Goal: Task Accomplishment & Management: Manage account settings

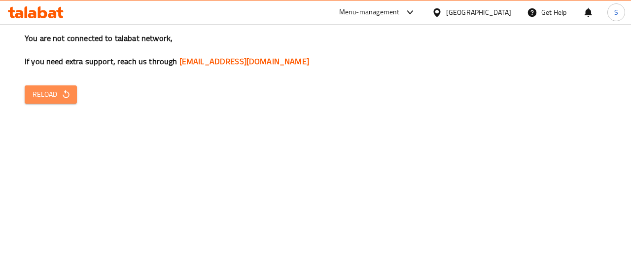
click at [58, 95] on span "Reload" at bounding box center [51, 94] width 36 height 12
click at [50, 92] on span "Reload" at bounding box center [51, 94] width 36 height 12
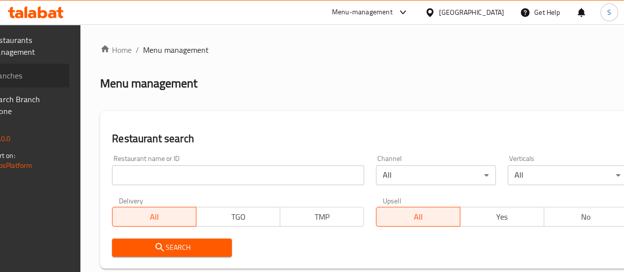
click at [45, 71] on span "Branches" at bounding box center [26, 76] width 70 height 12
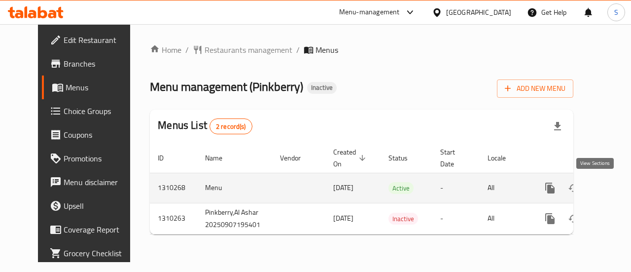
click at [615, 190] on icon "enhanced table" at bounding box center [621, 188] width 12 height 12
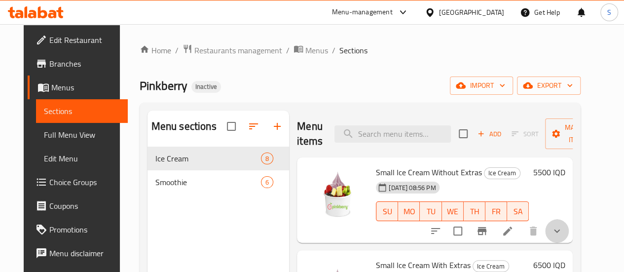
click at [568, 239] on button "show more" at bounding box center [557, 231] width 24 height 24
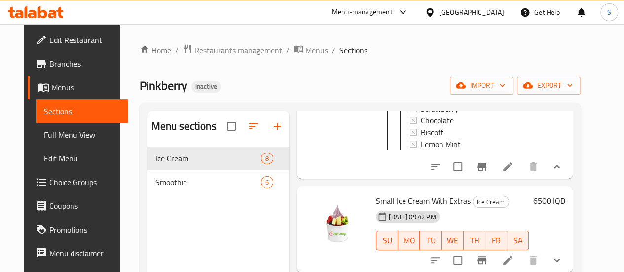
scroll to position [299, 0]
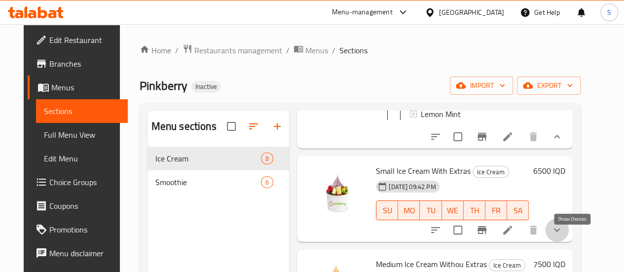
click at [562, 236] on icon "show more" at bounding box center [557, 230] width 12 height 12
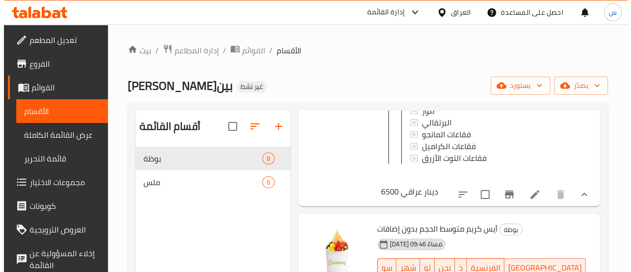
scroll to position [1040, 0]
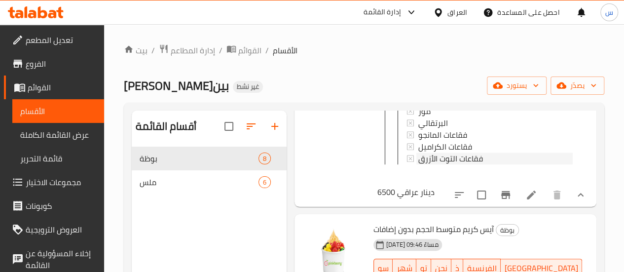
click at [420, 164] on font "فقاعات التوت الأزرق" at bounding box center [450, 158] width 65 height 15
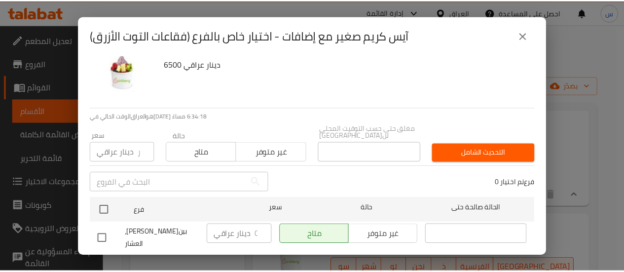
scroll to position [10, 0]
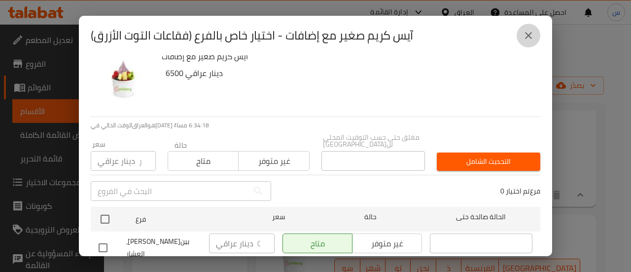
click at [527, 38] on icon "يغلق" at bounding box center [529, 36] width 12 height 12
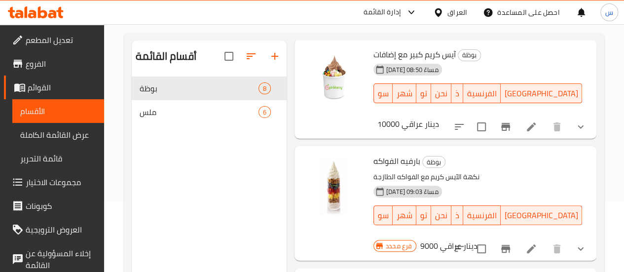
scroll to position [65, 0]
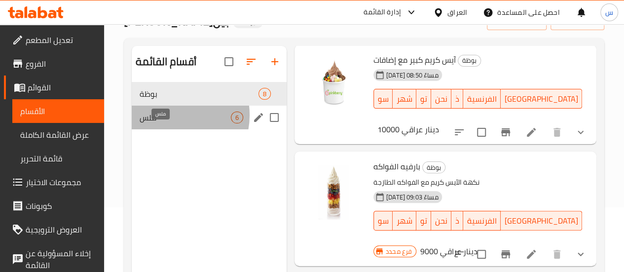
click at [171, 123] on span "ملس" at bounding box center [185, 117] width 91 height 12
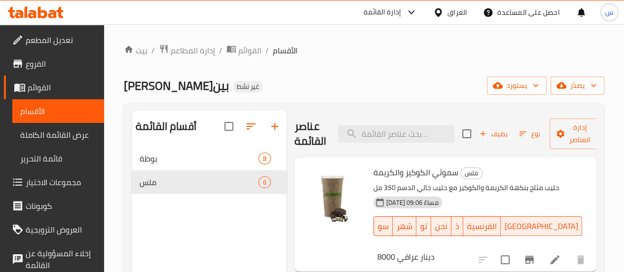
scroll to position [0, 0]
